Goal: Transaction & Acquisition: Purchase product/service

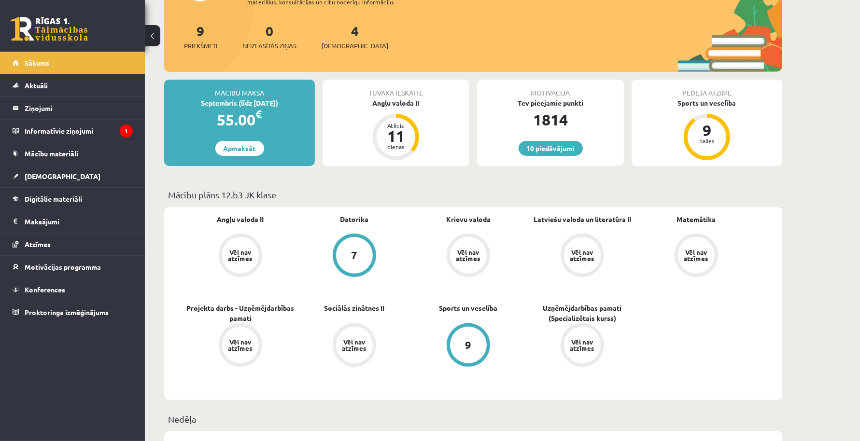
scroll to position [181, 0]
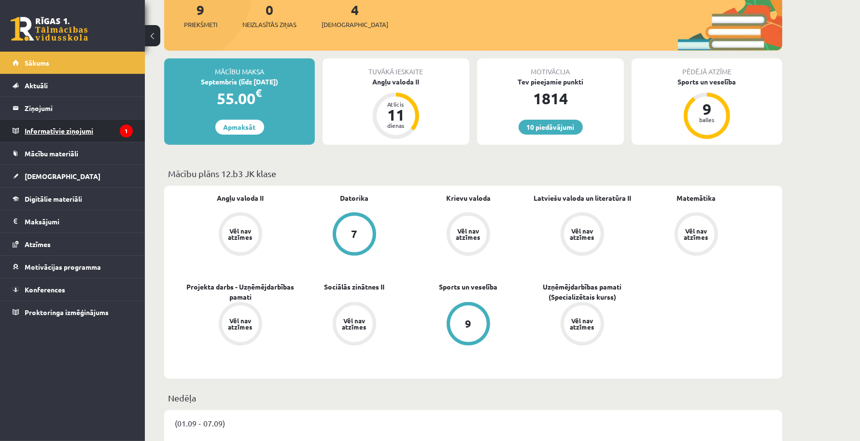
click at [81, 136] on legend "Informatīvie ziņojumi 1" at bounding box center [79, 131] width 108 height 22
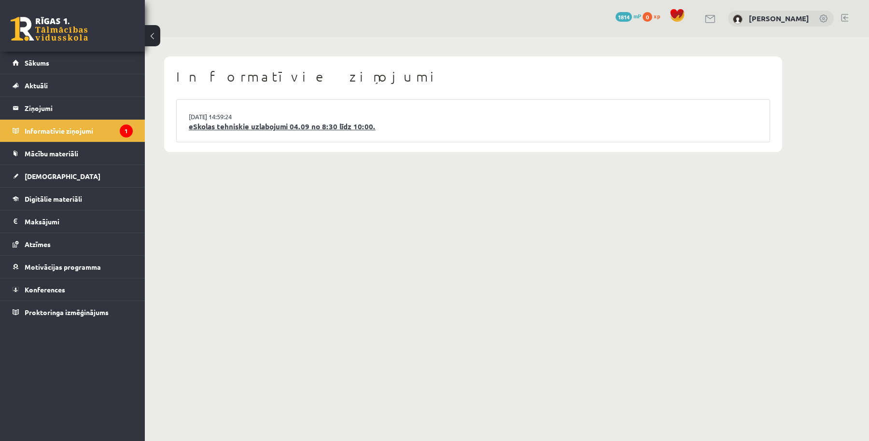
click at [243, 124] on link "eSkolas tehniskie uzlabojumi 04.09 no 8:30 līdz 10:00." at bounding box center [473, 126] width 569 height 11
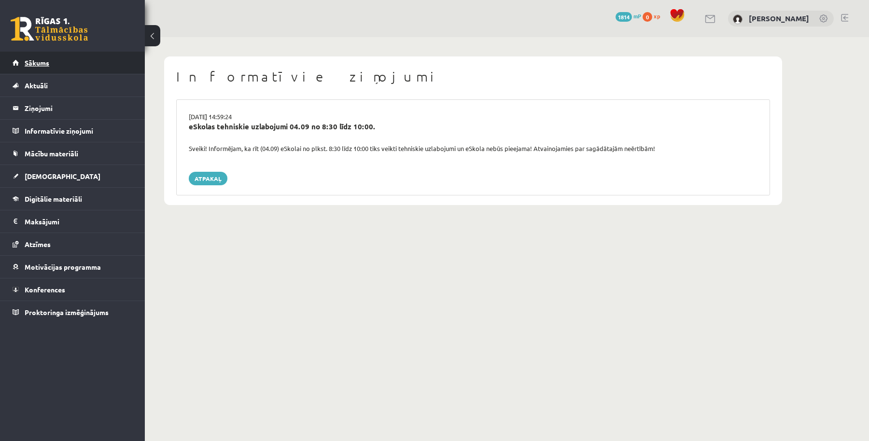
click at [63, 64] on link "Sākums" at bounding box center [73, 63] width 120 height 22
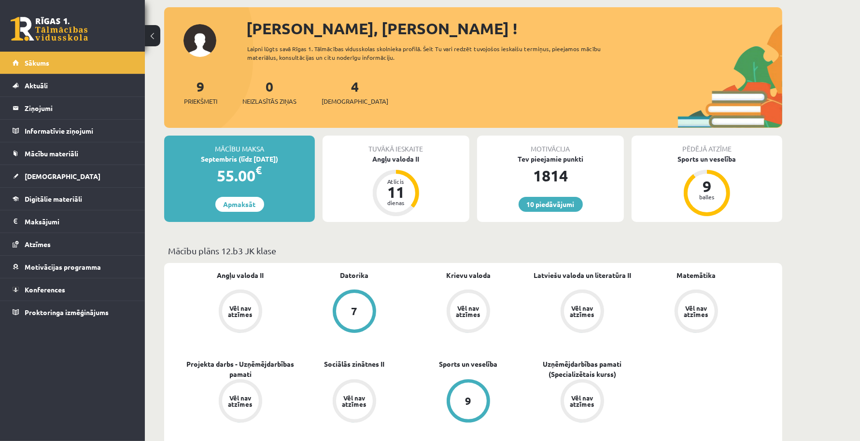
scroll to position [121, 0]
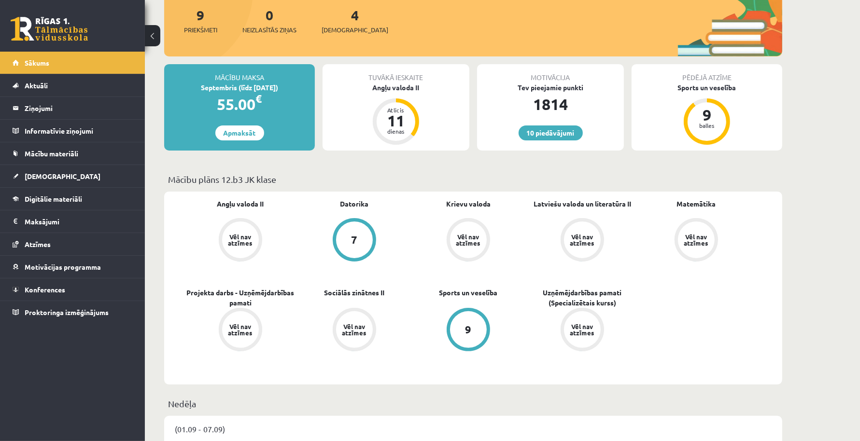
click at [233, 121] on div "Mācību maksa Septembris (līdz 15.09.25) 55.00 € Apmaksāt" at bounding box center [239, 107] width 151 height 86
click at [243, 133] on link "Apmaksāt" at bounding box center [239, 132] width 49 height 15
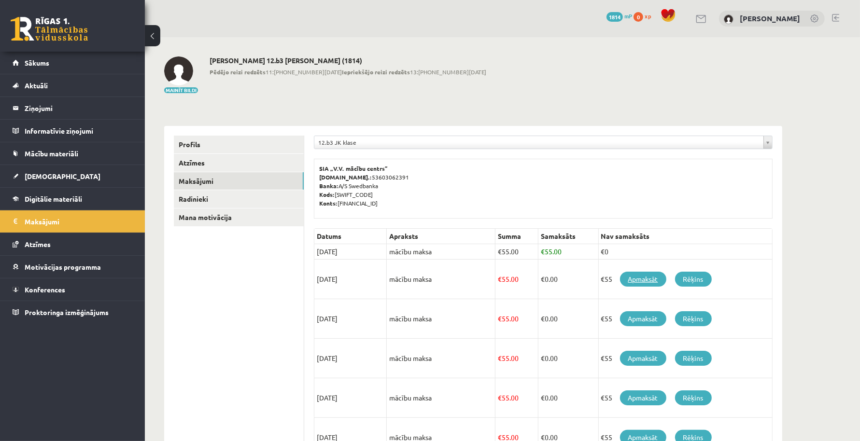
click at [642, 274] on link "Apmaksāt" at bounding box center [643, 279] width 46 height 15
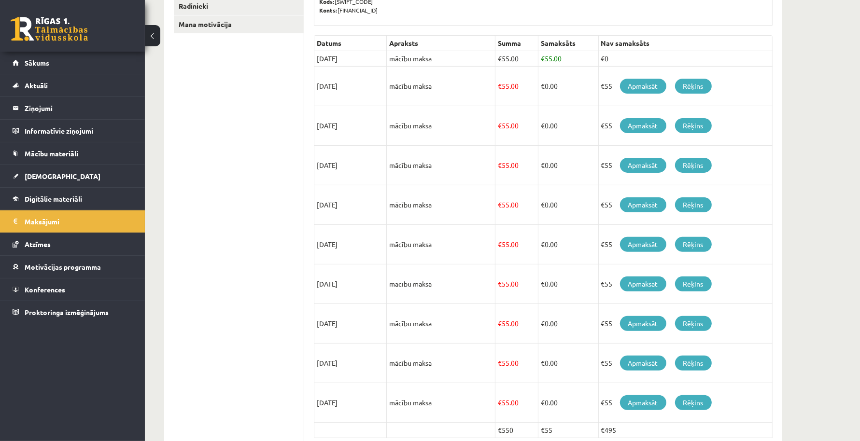
scroll to position [240, 0]
